Goal: Transaction & Acquisition: Purchase product/service

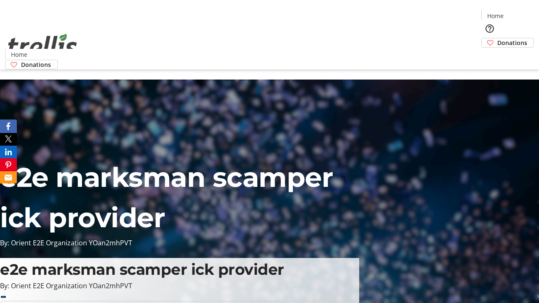
click at [497, 38] on span "Donations" at bounding box center [512, 42] width 30 height 9
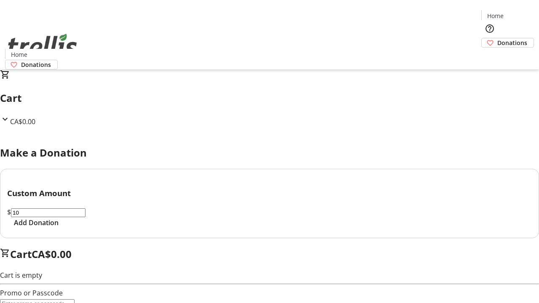
click at [59, 228] on span "Add Donation" at bounding box center [36, 223] width 45 height 10
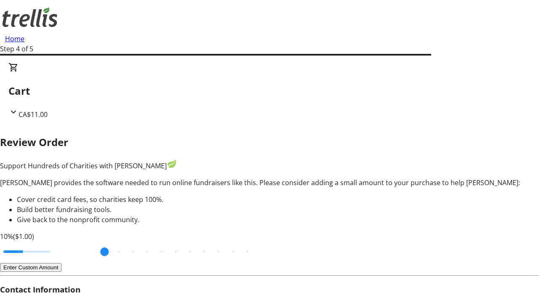
click at [61, 263] on button "Enter Custom Amount" at bounding box center [30, 267] width 61 height 9
